Goal: Find specific page/section

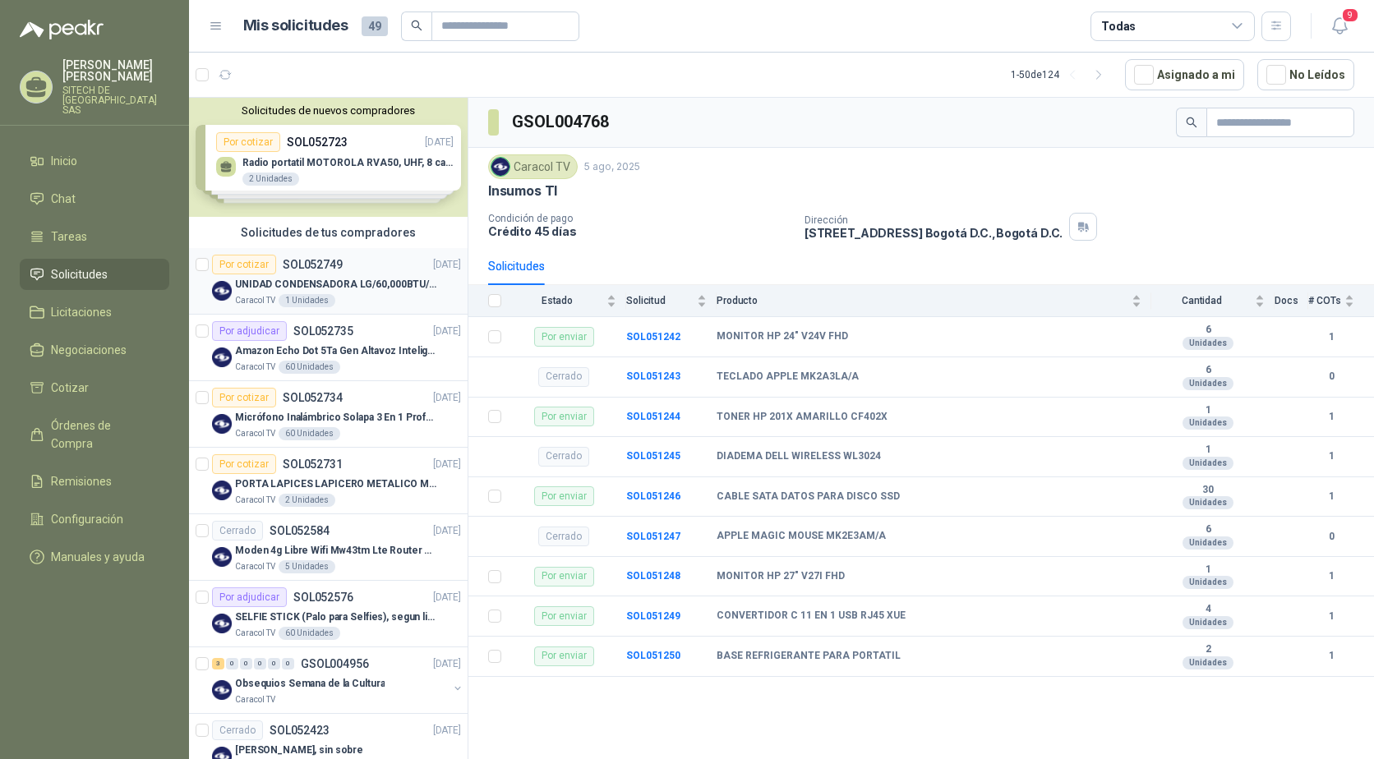
click at [265, 271] on div "Por cotizar" at bounding box center [244, 265] width 64 height 20
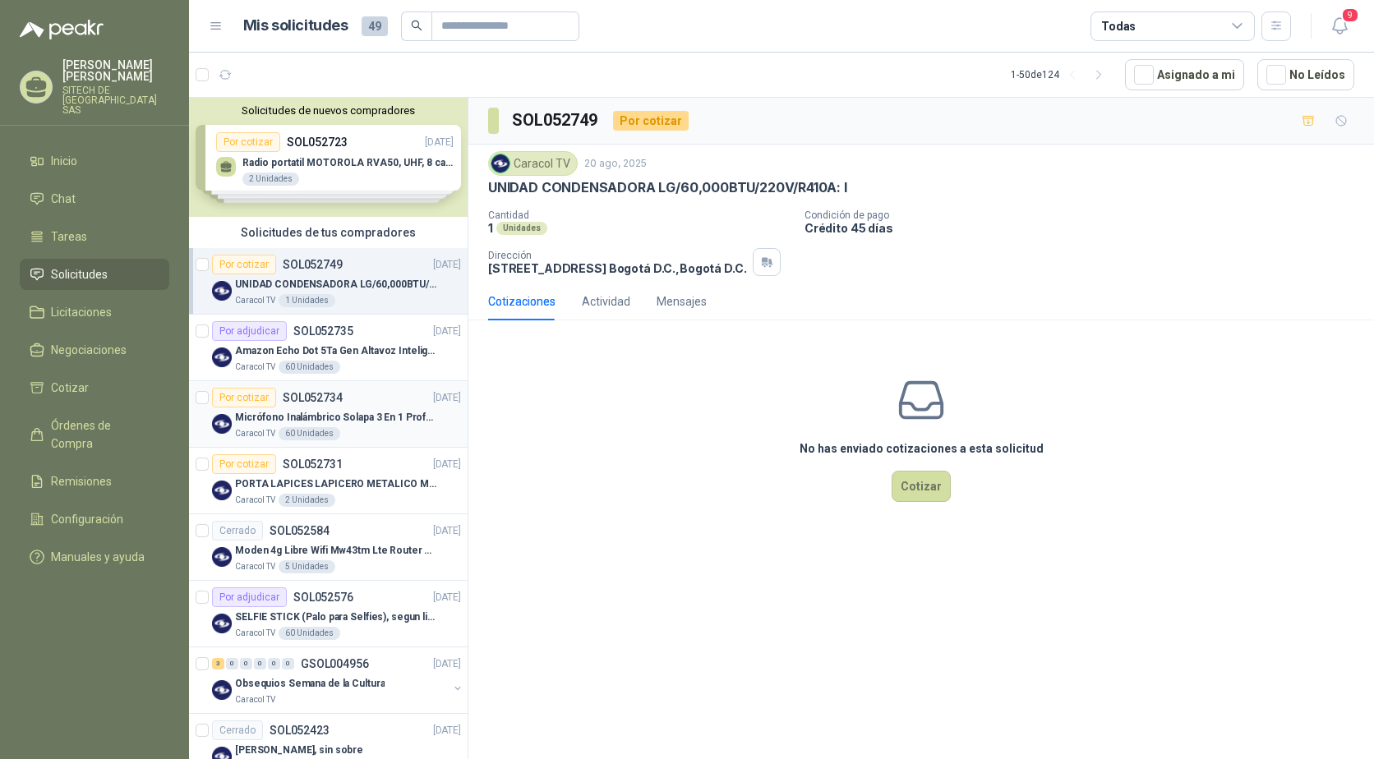
click at [287, 408] on div "Micrófono Inalámbrico Solapa 3 En 1 Profesional F11-2 X2" at bounding box center [348, 418] width 226 height 20
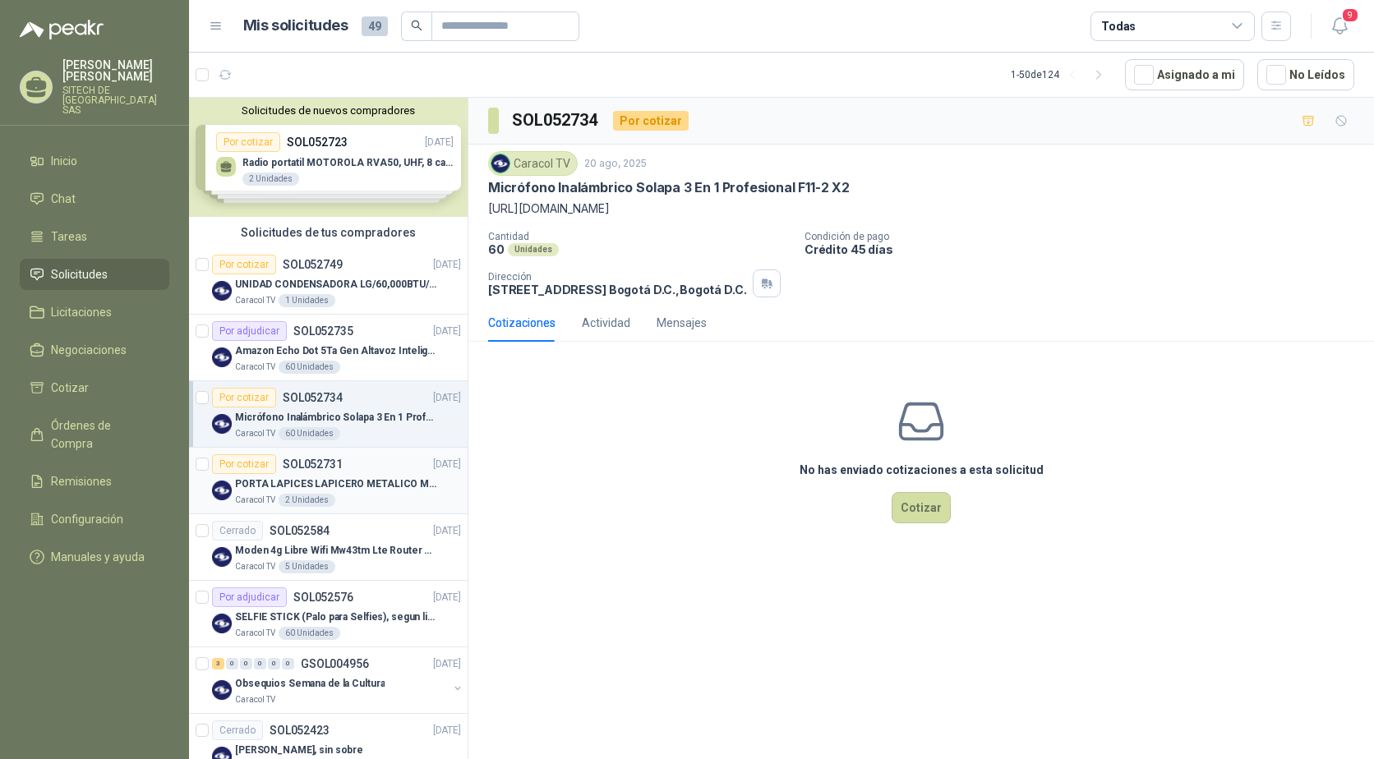
click at [316, 479] on p "PORTA LAPICES LAPICERO METALICO MALLA. IGUALES A LOS DEL LIK ADJUNTO" at bounding box center [337, 485] width 205 height 16
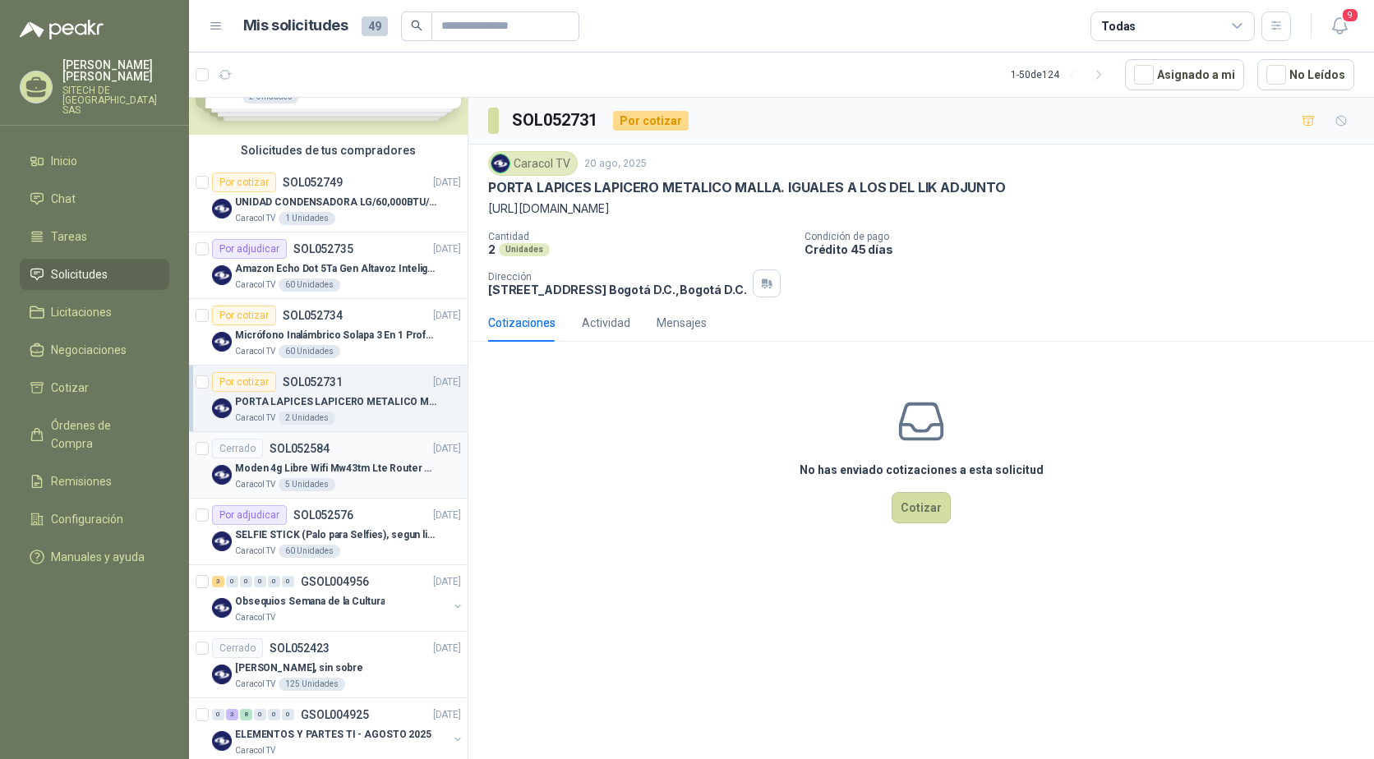
scroll to position [247, 0]
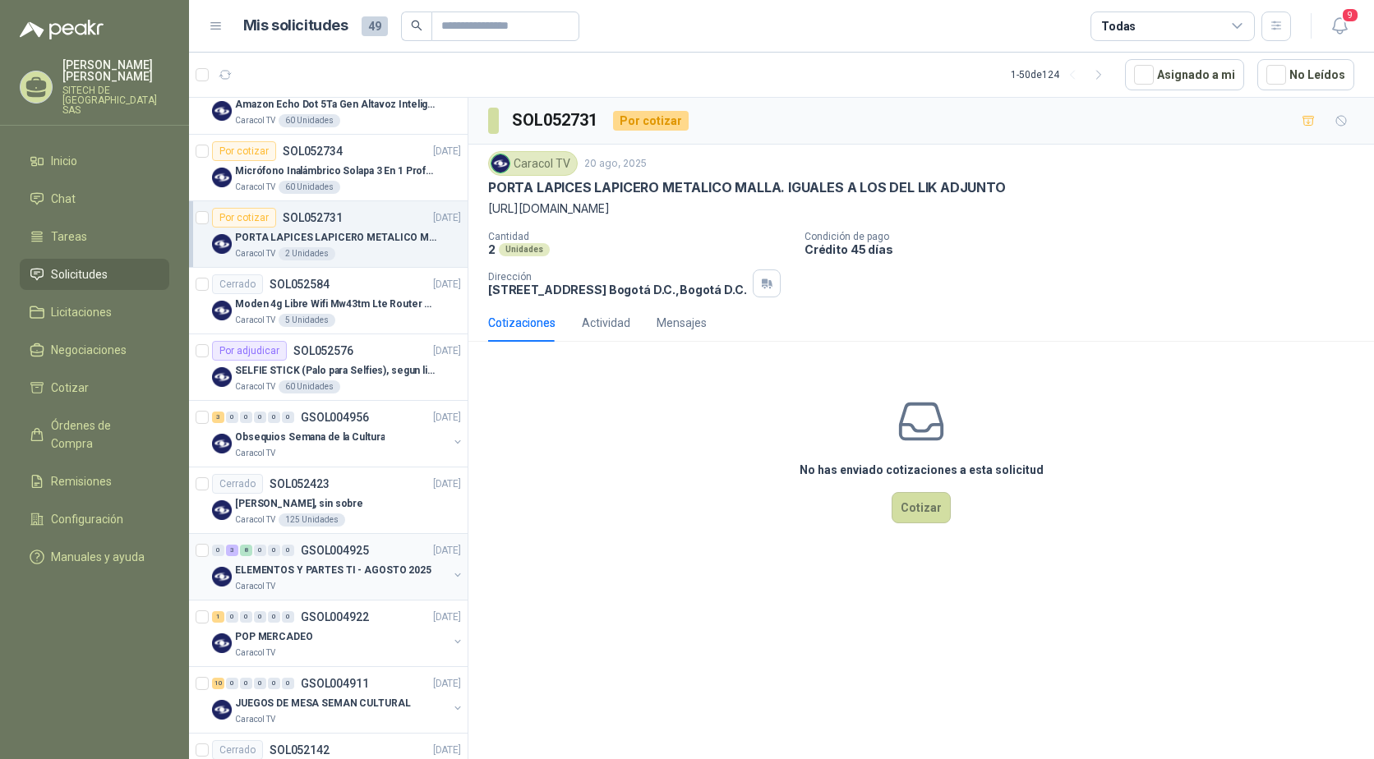
click at [251, 563] on p "ELEMENTOS Y PARTES TI - AGOSTO 2025" at bounding box center [333, 571] width 196 height 16
